Goal: Check status: Check status

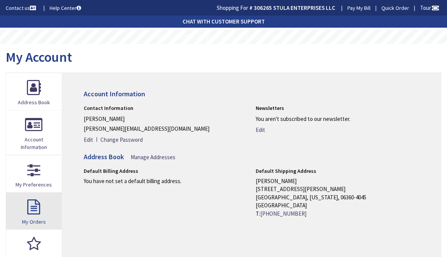
click at [33, 211] on link "My Orders" at bounding box center [34, 210] width 56 height 37
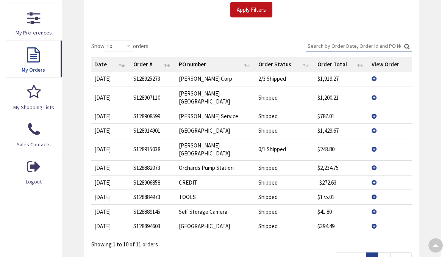
scroll to position [156, 0]
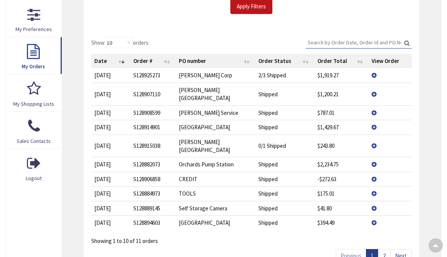
click at [403, 249] on link "Next" at bounding box center [401, 255] width 22 height 13
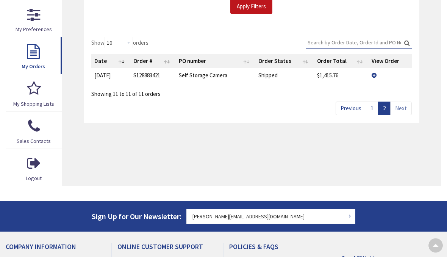
scroll to position [156, 0]
click at [354, 108] on link "Previous" at bounding box center [351, 108] width 31 height 13
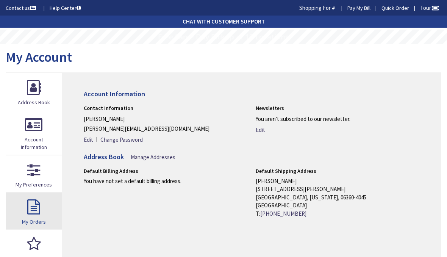
click at [34, 211] on link "My Orders" at bounding box center [34, 210] width 56 height 37
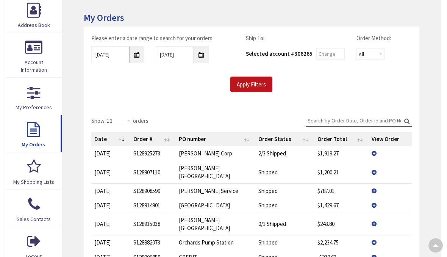
scroll to position [78, 0]
click at [377, 166] on td "View Details" at bounding box center [390, 172] width 43 height 23
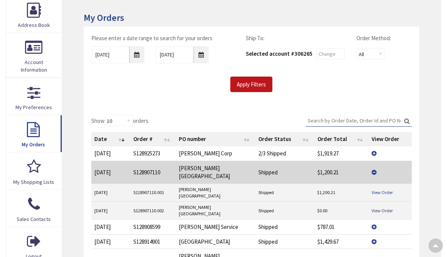
click at [385, 189] on link "View Order" at bounding box center [382, 192] width 21 height 6
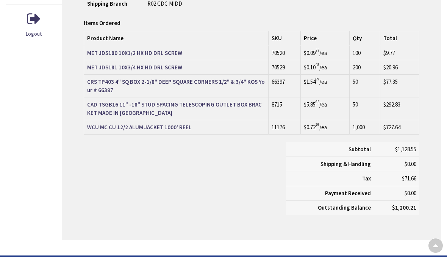
scroll to position [323, 0]
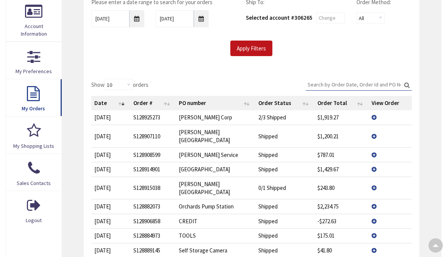
scroll to position [115, 0]
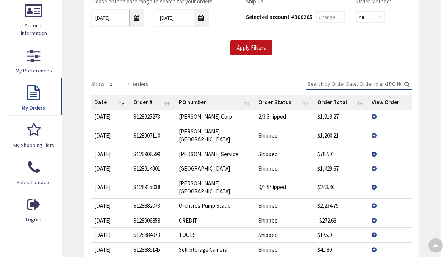
click at [374, 176] on td "View Details" at bounding box center [390, 187] width 43 height 23
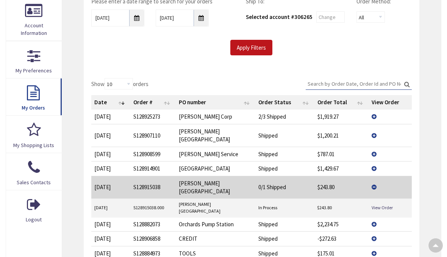
scroll to position [115, 0]
click at [383, 204] on link "View Order" at bounding box center [382, 207] width 21 height 6
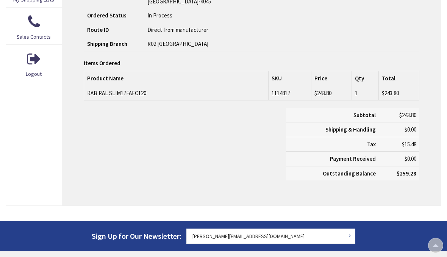
scroll to position [261, 0]
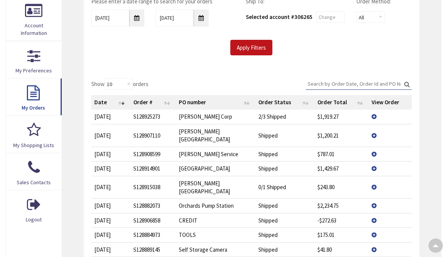
click at [225, 116] on td "Paul Corp" at bounding box center [216, 116] width 80 height 14
click at [371, 114] on td "View Details" at bounding box center [390, 116] width 43 height 14
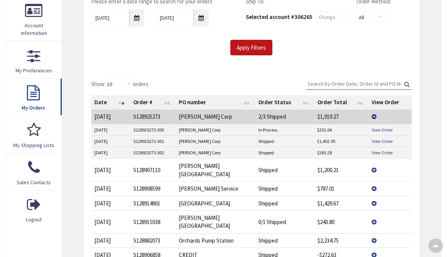
click at [379, 139] on link "View Order" at bounding box center [382, 141] width 21 height 6
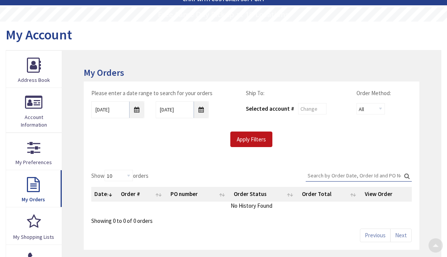
scroll to position [45, 0]
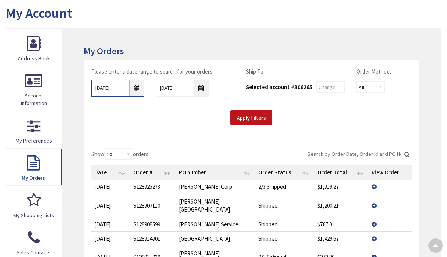
click at [141, 88] on input "[DATE]" at bounding box center [117, 88] width 53 height 17
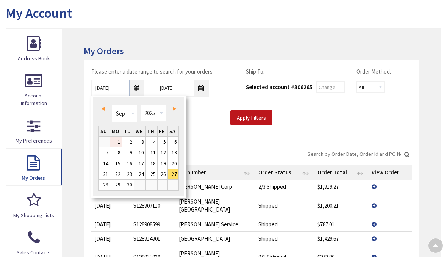
click at [119, 141] on link "1" at bounding box center [116, 142] width 12 height 10
type input "[DATE]"
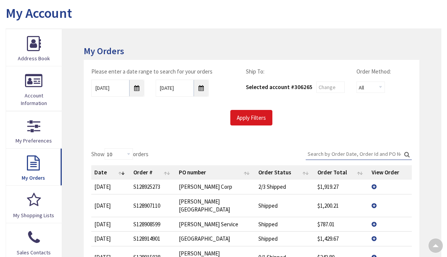
click at [252, 120] on input "Apply Filters" at bounding box center [251, 118] width 42 height 16
click at [345, 151] on input "Search:" at bounding box center [359, 153] width 106 height 11
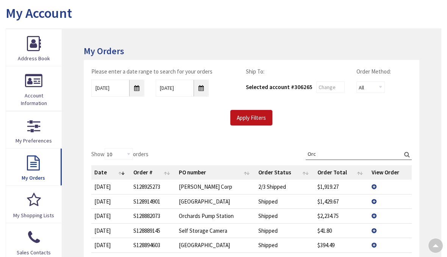
type input "Orch"
